Goal: Information Seeking & Learning: Check status

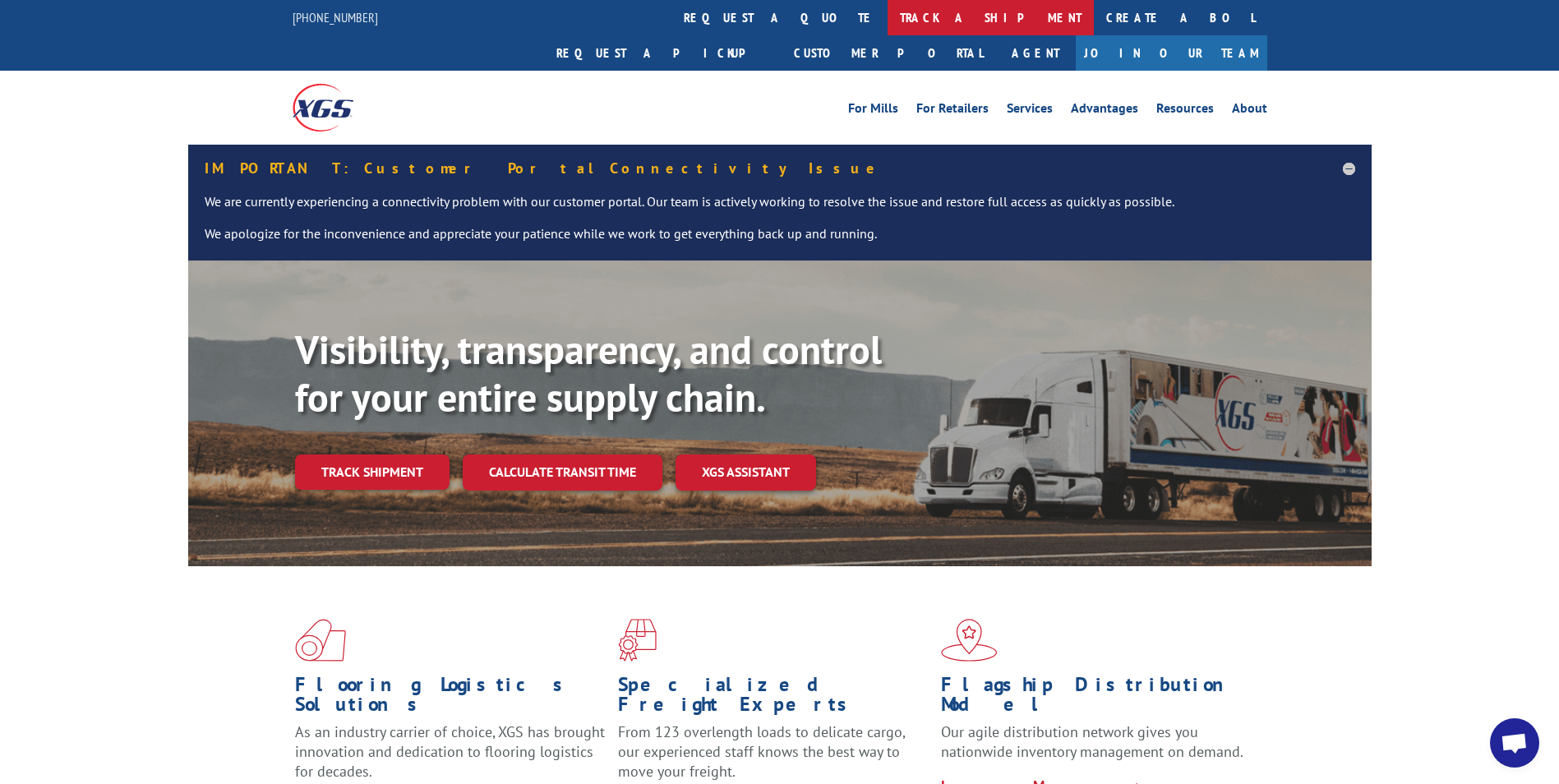
click at [888, 20] on link "track a shipment" at bounding box center [991, 18] width 206 height 35
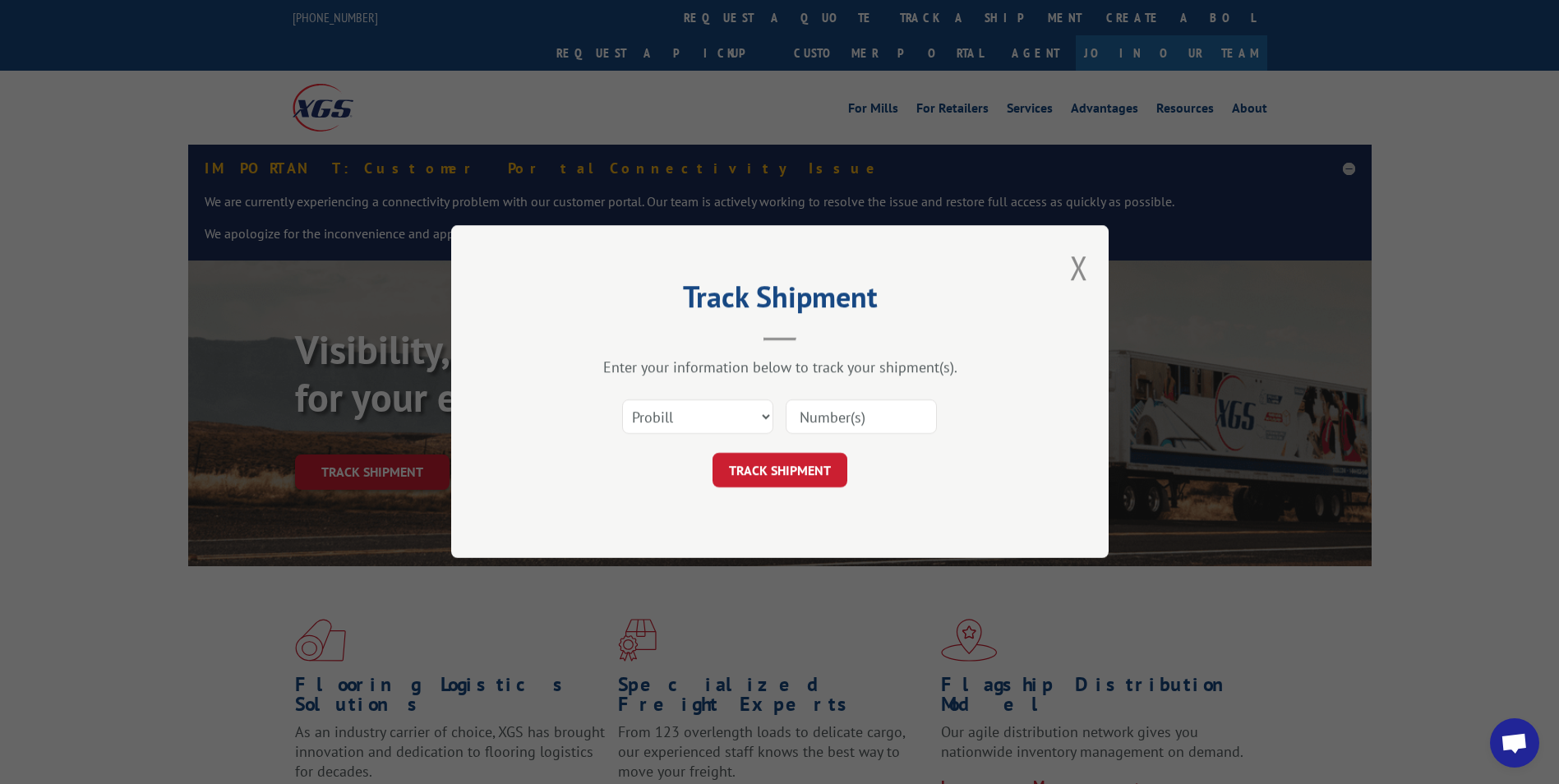
click at [836, 422] on input at bounding box center [861, 417] width 151 height 34
paste input "17496915"
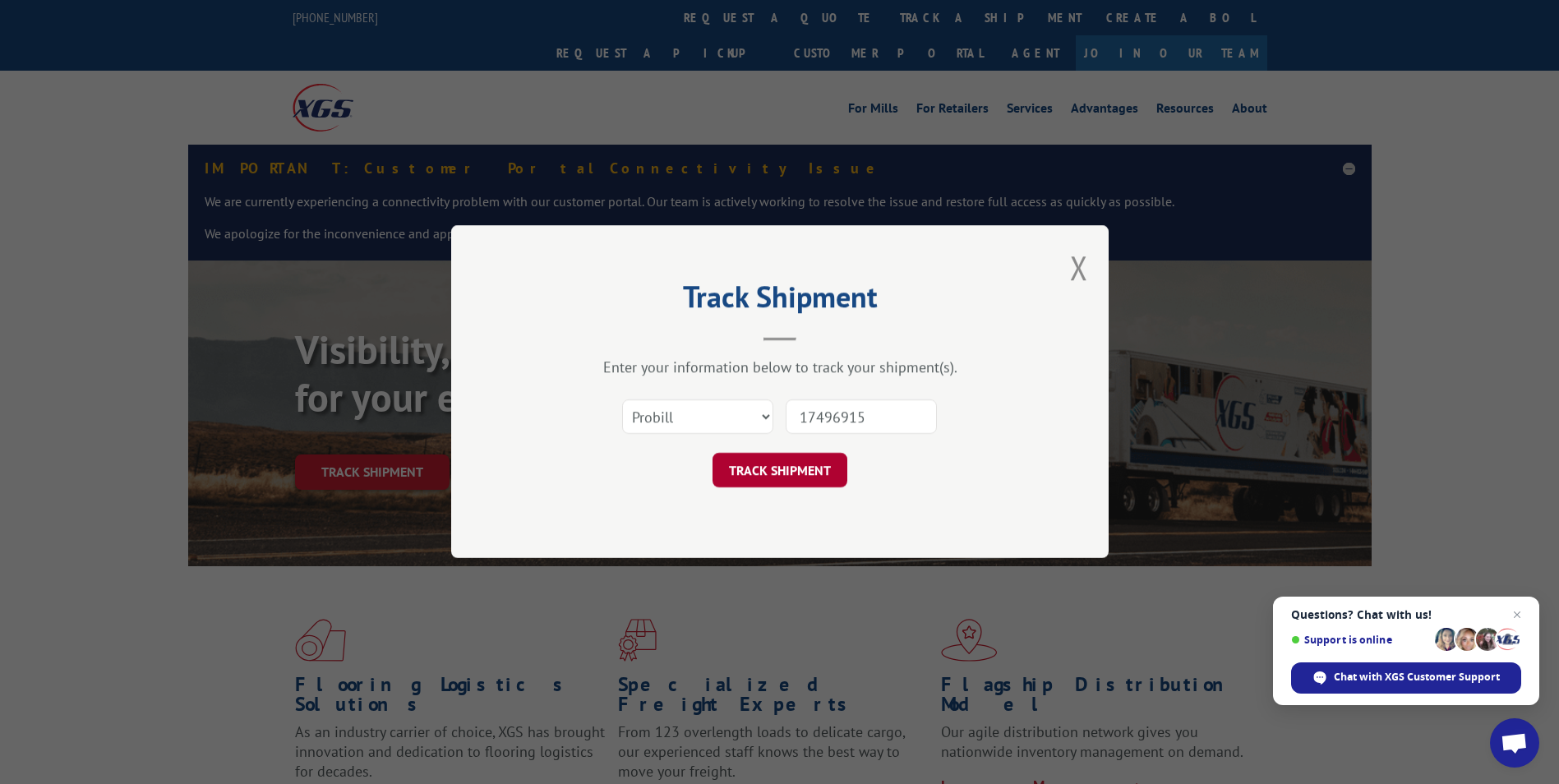
type input "17496915"
click at [788, 464] on button "TRACK SHIPMENT" at bounding box center [780, 470] width 135 height 34
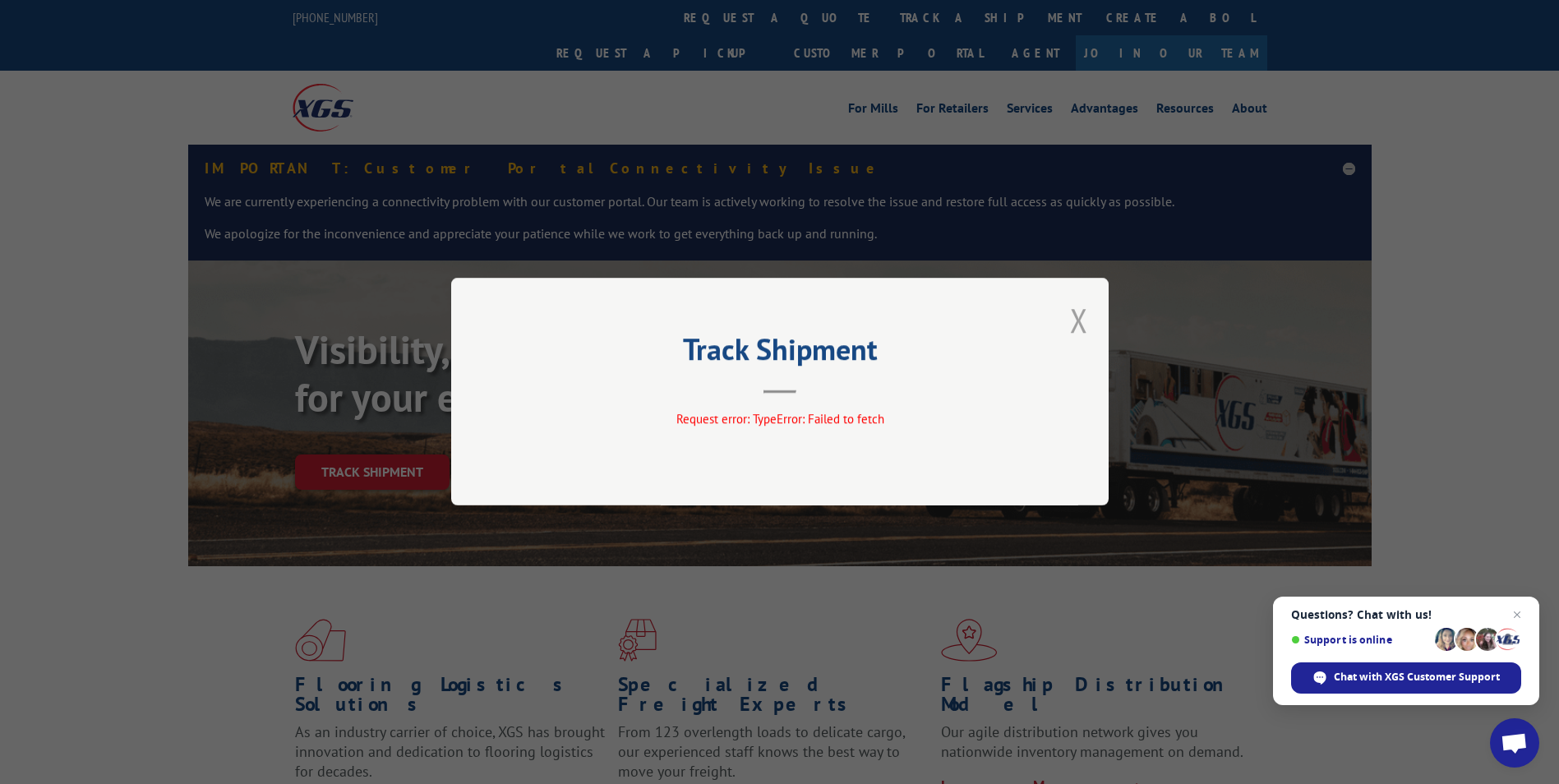
click at [1083, 327] on button "Close modal" at bounding box center [1079, 319] width 18 height 43
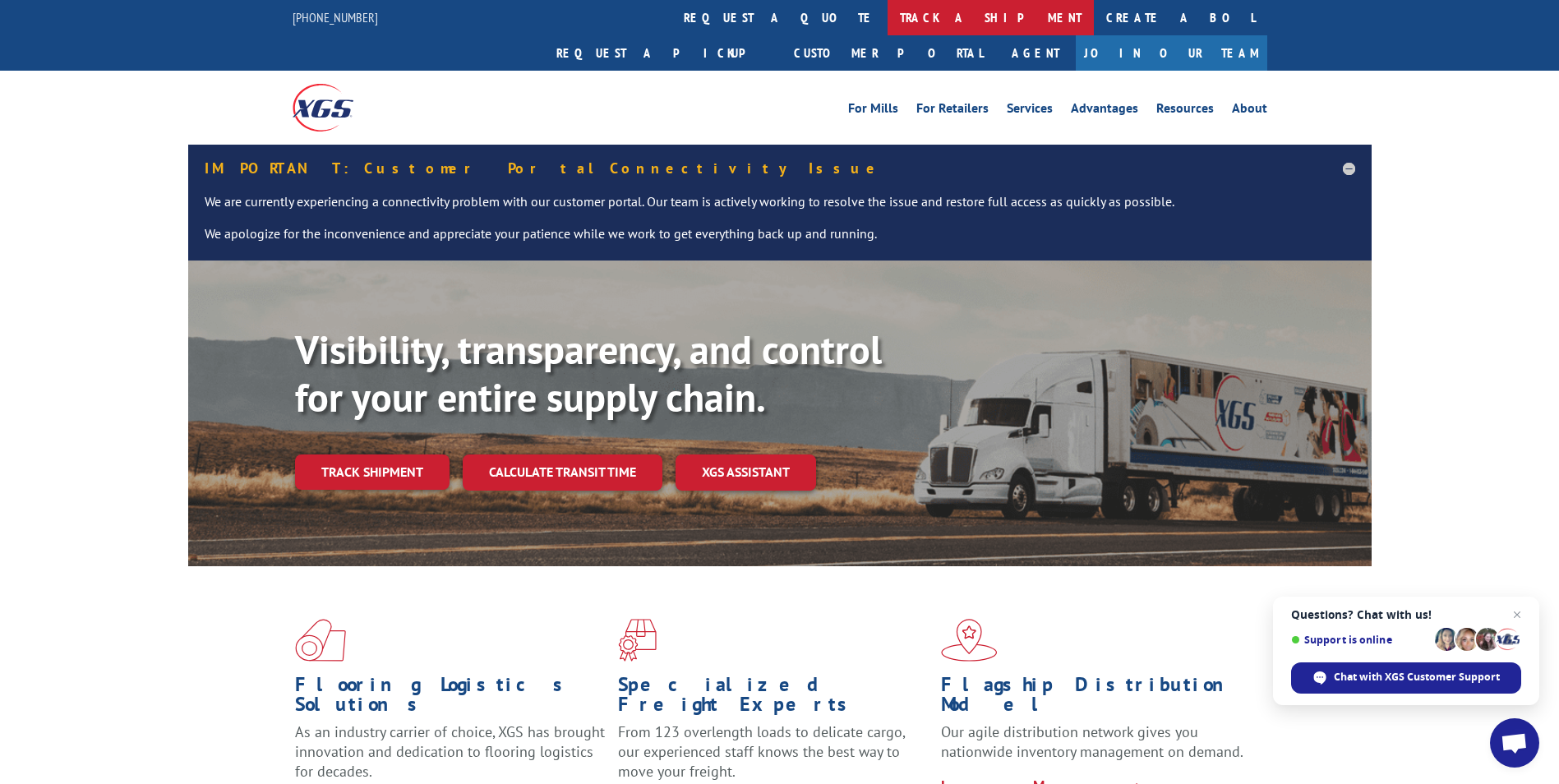
click at [888, 10] on link "track a shipment" at bounding box center [991, 18] width 206 height 35
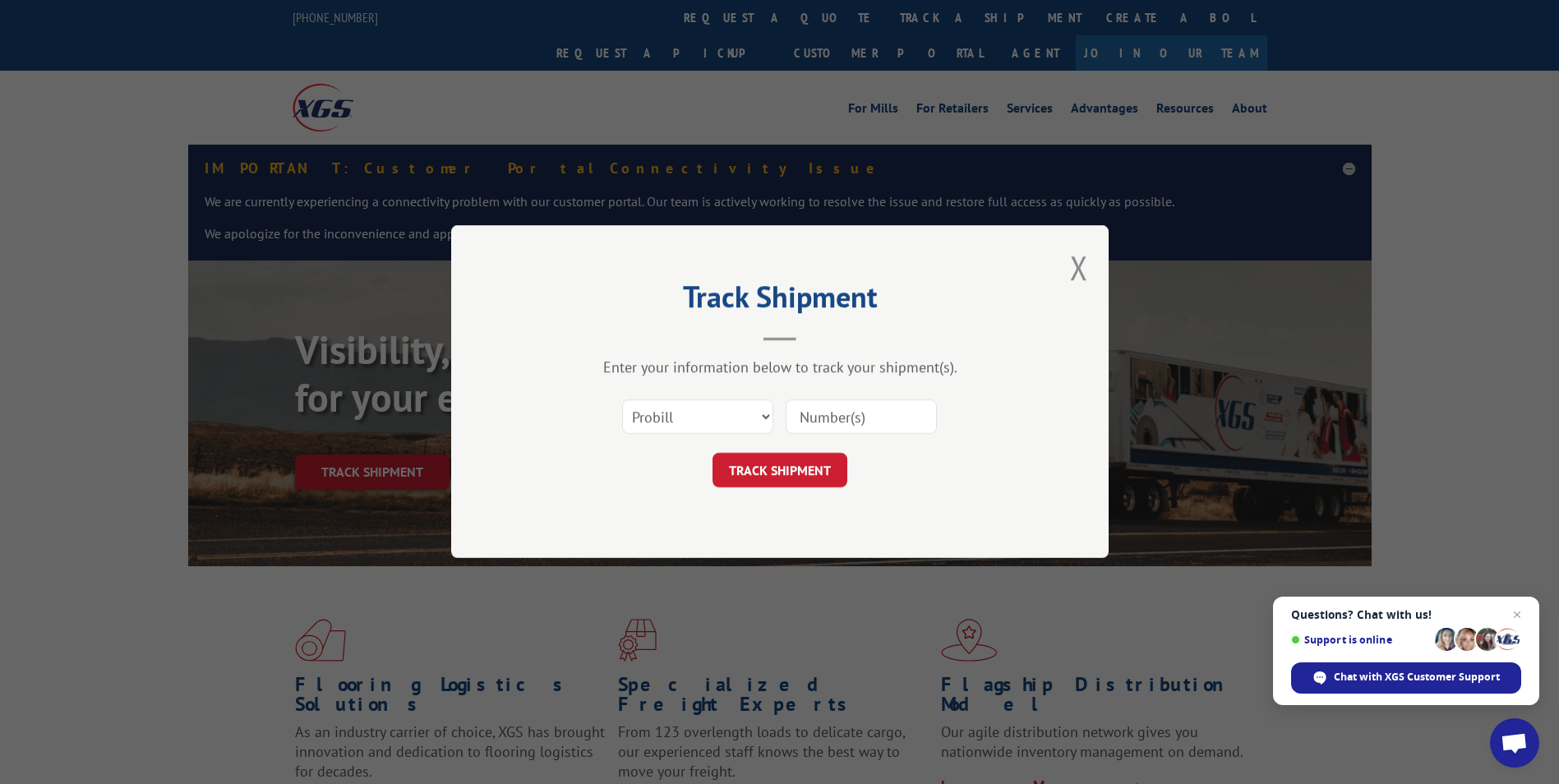
click at [826, 431] on input at bounding box center [861, 417] width 151 height 34
paste input "17496915"
click at [798, 420] on input "17496915" at bounding box center [861, 417] width 151 height 34
type input "17496915"
click at [736, 478] on button "TRACK SHIPMENT" at bounding box center [780, 470] width 135 height 34
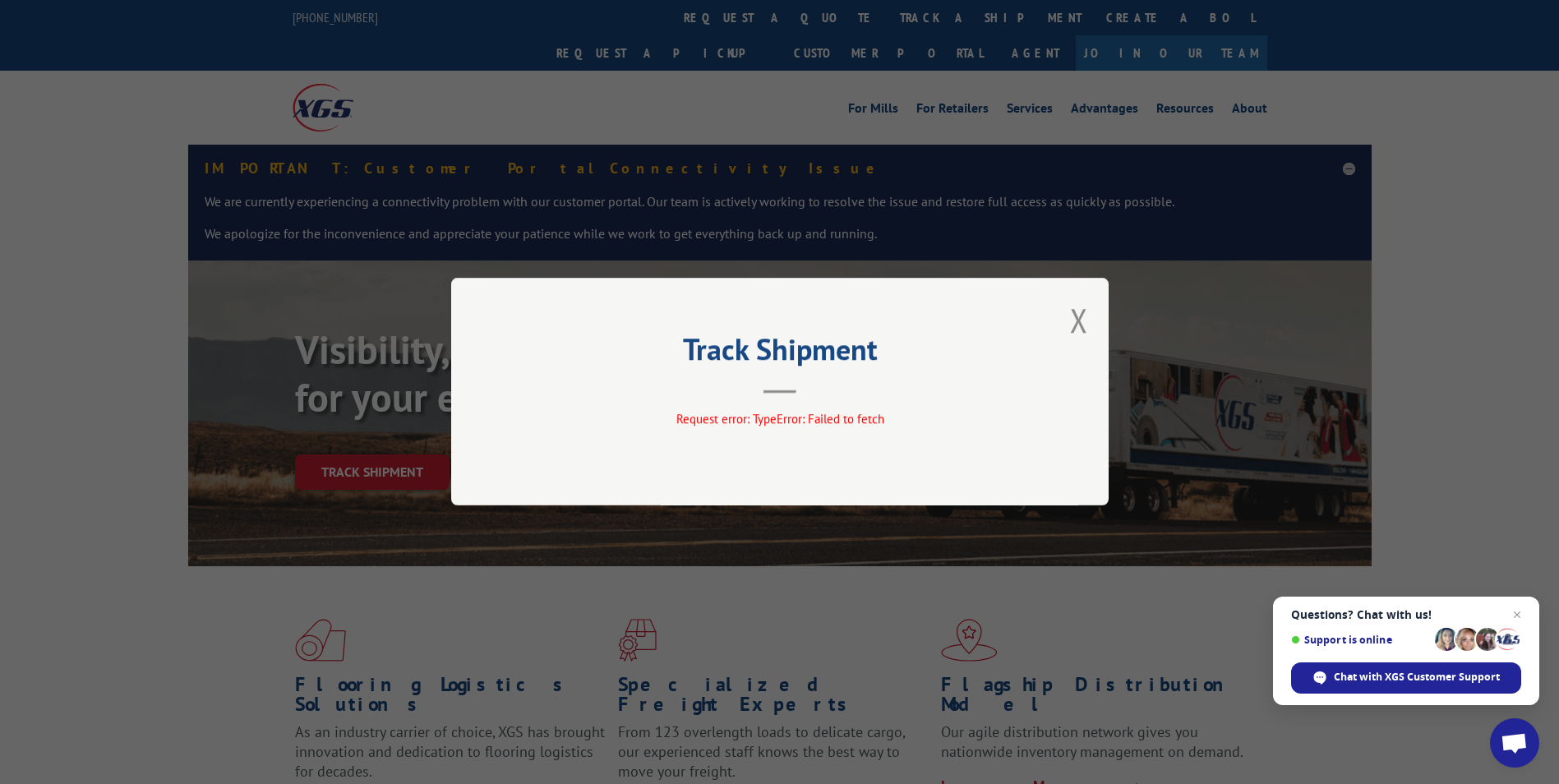
click at [1094, 325] on div "Track Shipment Request error: TypeError: Failed to fetch" at bounding box center [779, 392] width 657 height 228
click at [1067, 324] on div "Track Shipment Request error: TypeError: Failed to fetch" at bounding box center [779, 392] width 657 height 228
click at [1076, 327] on button "Close modal" at bounding box center [1079, 319] width 18 height 43
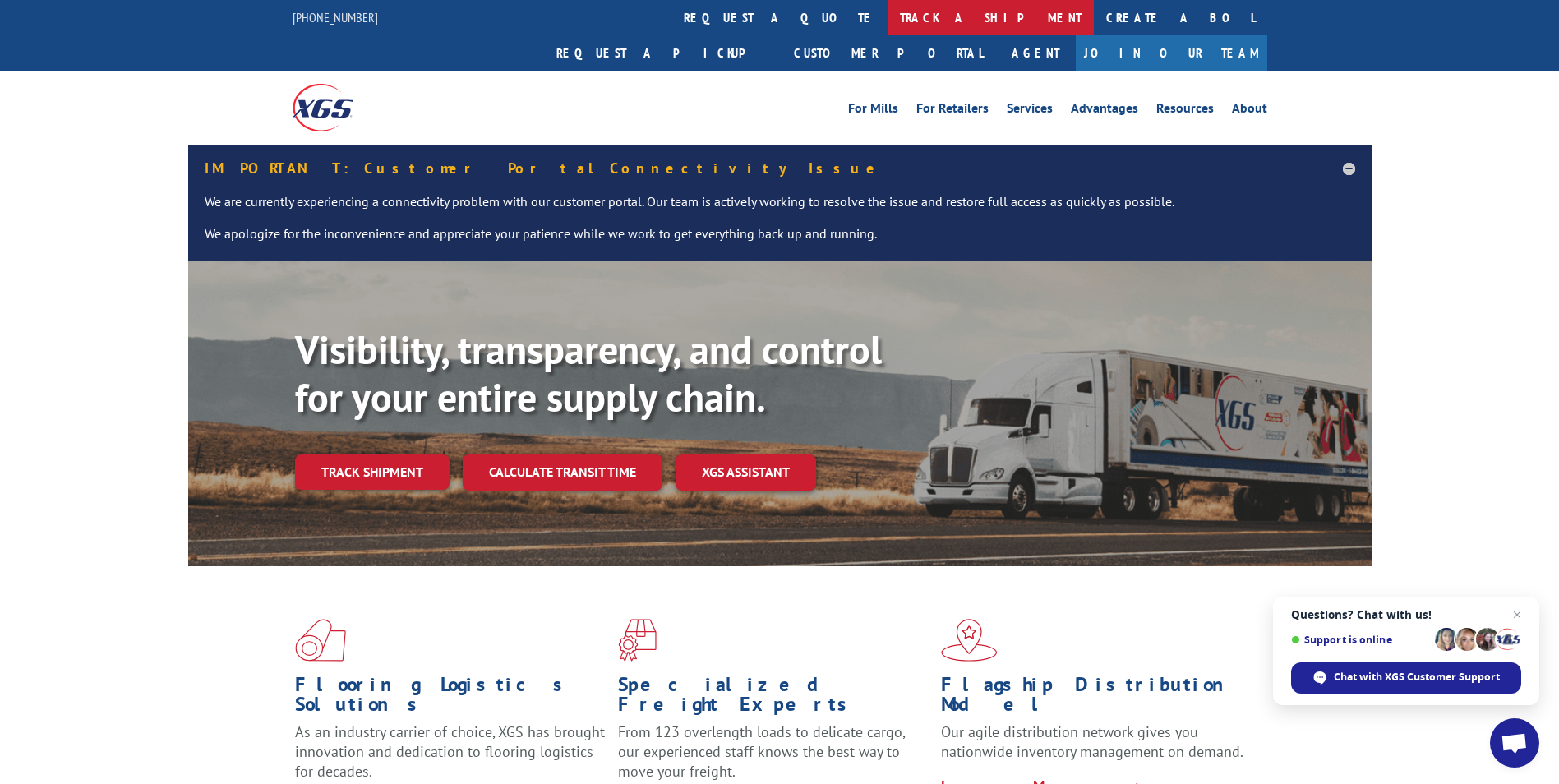
click at [888, 21] on link "track a shipment" at bounding box center [991, 18] width 206 height 35
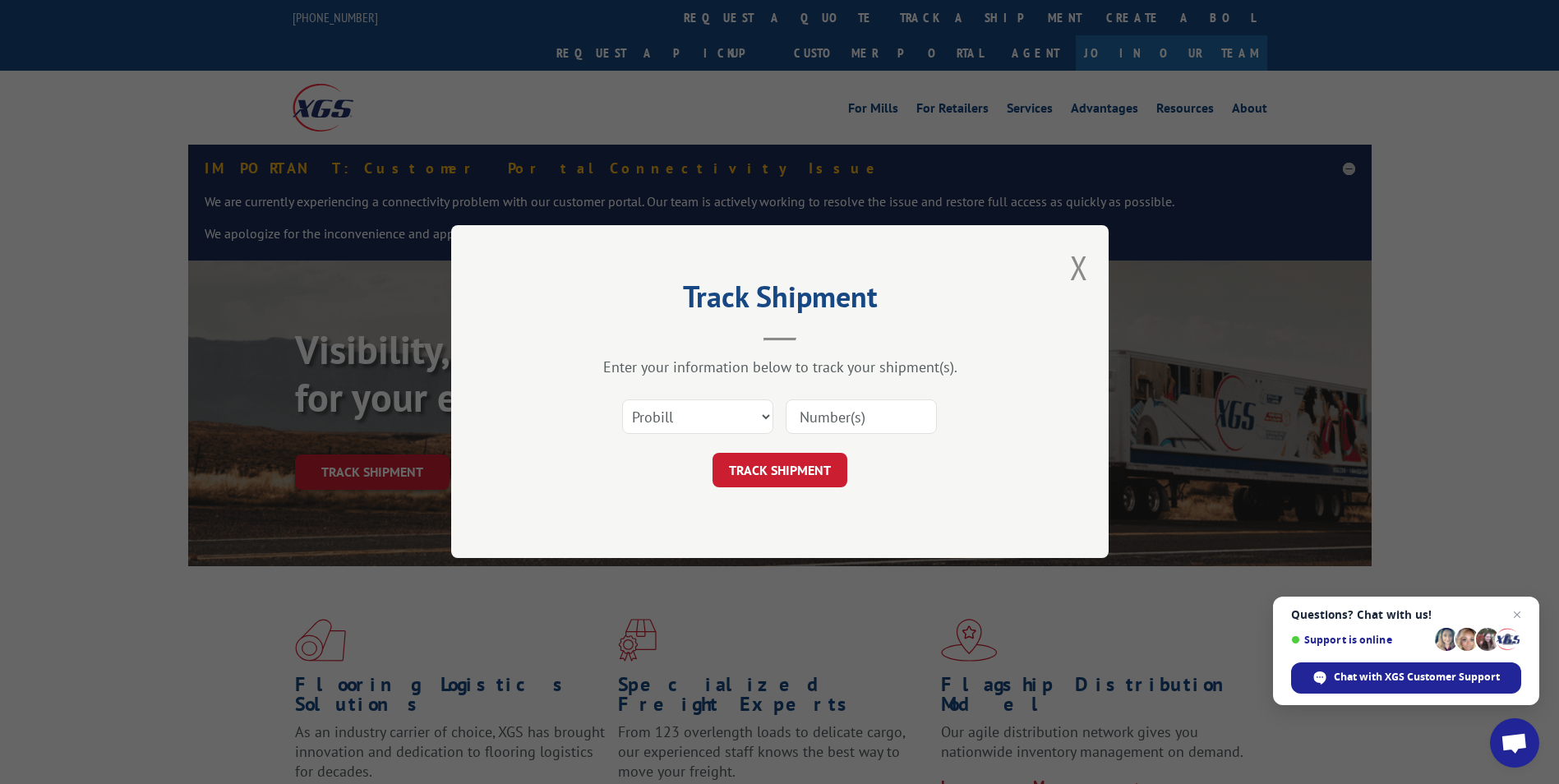
click at [848, 421] on input at bounding box center [861, 417] width 151 height 34
type input "17496915"
click at [812, 480] on button "TRACK SHIPMENT" at bounding box center [780, 470] width 135 height 34
